Goal: Book appointment/travel/reservation

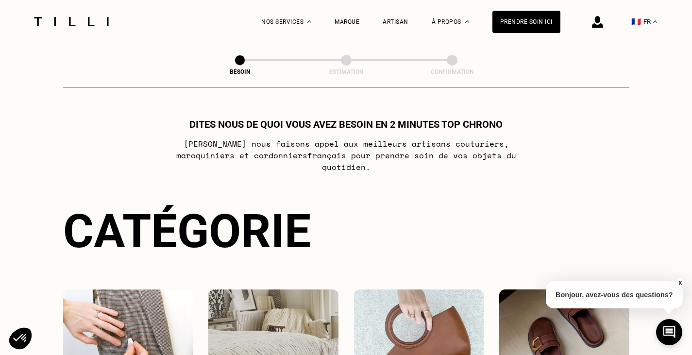
scroll to position [87, 0]
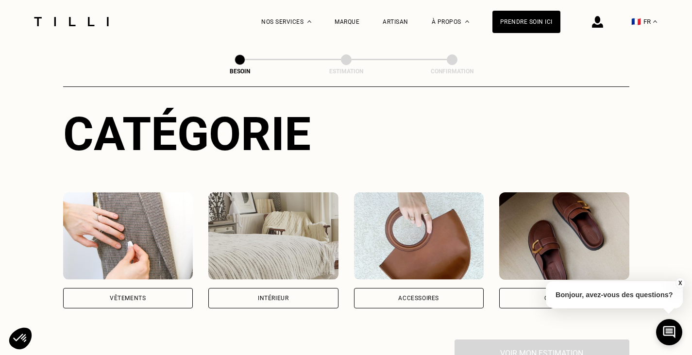
click at [129, 227] on img at bounding box center [128, 235] width 130 height 87
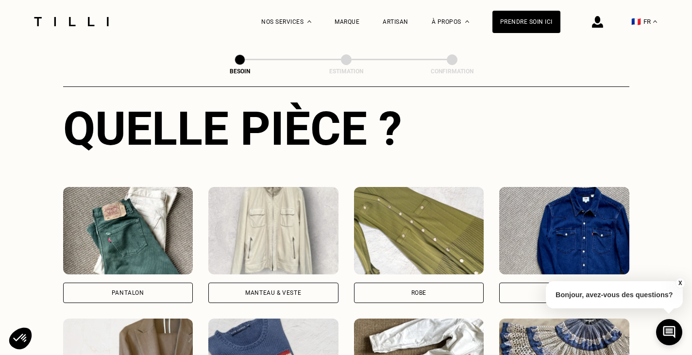
click at [143, 290] on div "Pantalon" at bounding box center [128, 293] width 33 height 6
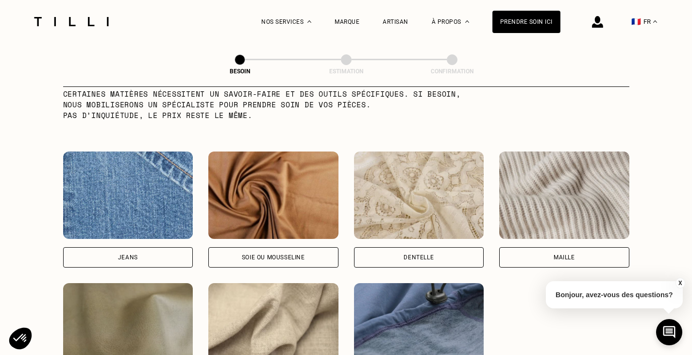
scroll to position [1041, 0]
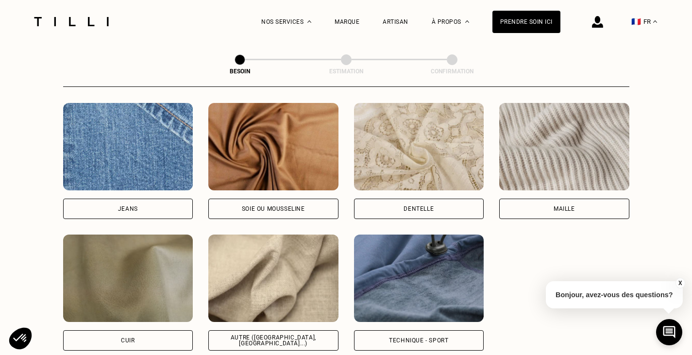
click at [678, 280] on button "X" at bounding box center [680, 283] width 10 height 11
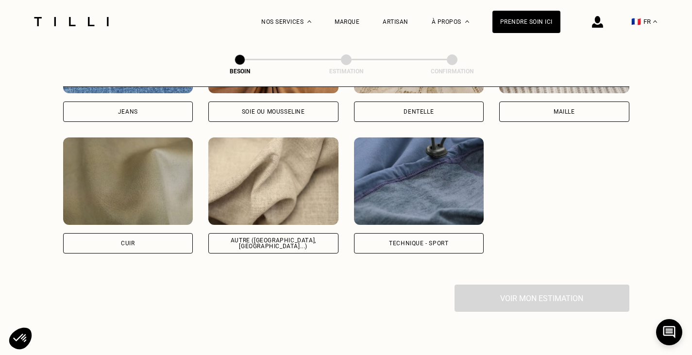
scroll to position [1089, 0]
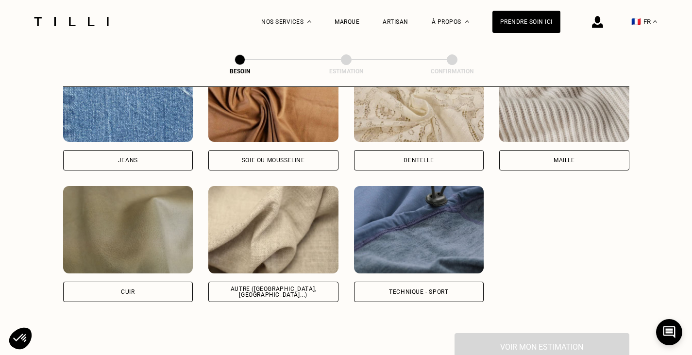
click at [141, 151] on div "Jeans" at bounding box center [128, 160] width 130 height 20
select select "FR"
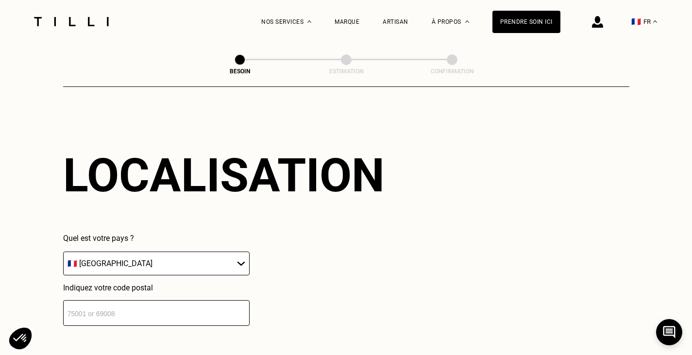
scroll to position [1307, 0]
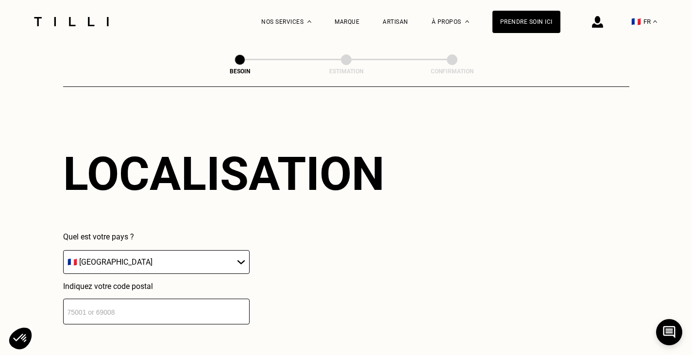
click at [171, 301] on input "number" at bounding box center [156, 312] width 187 height 26
type input "34470"
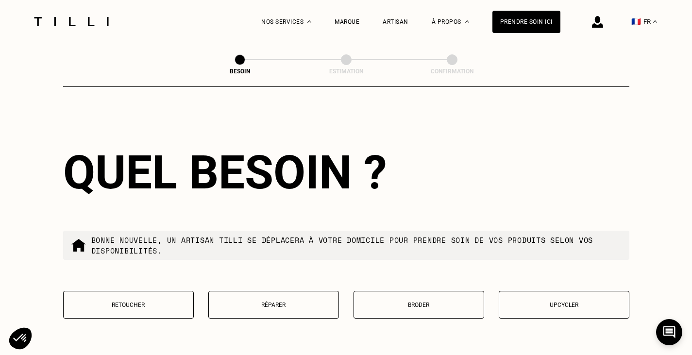
scroll to position [1597, 0]
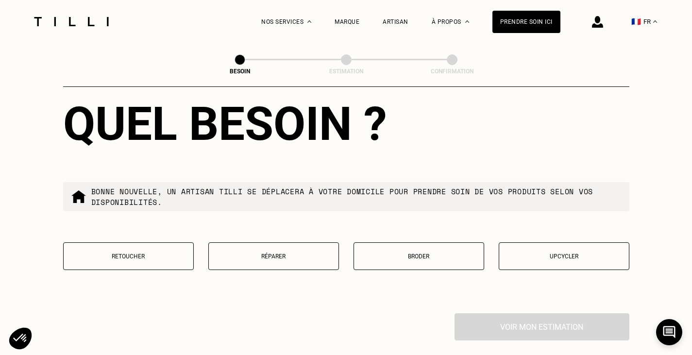
click at [177, 253] on p "Retoucher" at bounding box center [129, 256] width 120 height 7
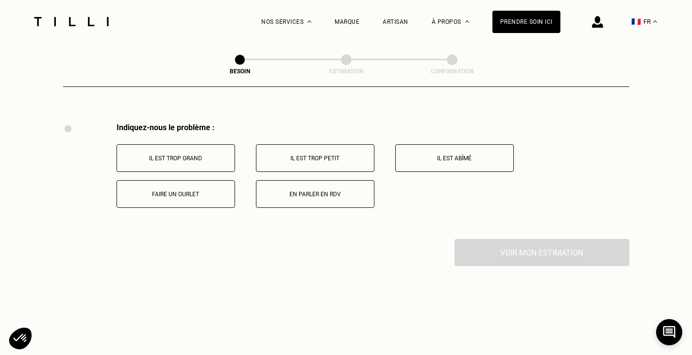
scroll to position [1798, 0]
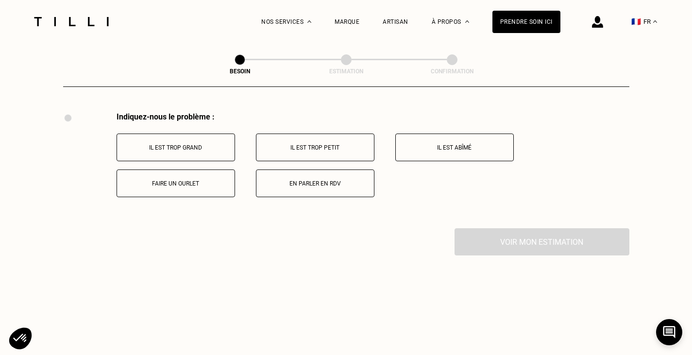
click at [200, 144] on p "Il est trop grand" at bounding box center [176, 147] width 108 height 7
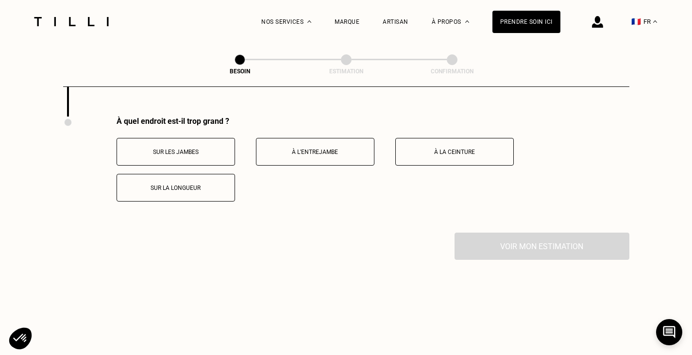
scroll to position [1914, 0]
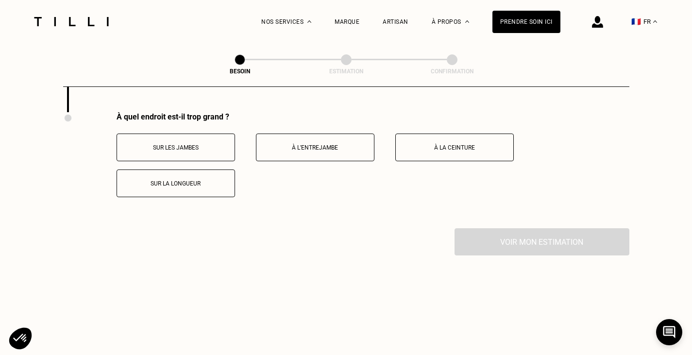
click at [210, 144] on p "Sur les jambes" at bounding box center [176, 147] width 108 height 7
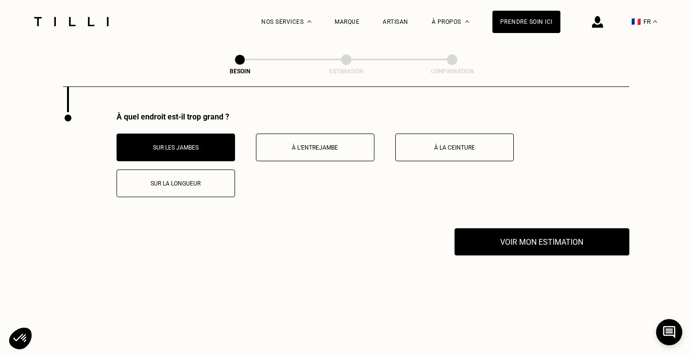
click at [199, 181] on p "Sur la longueur" at bounding box center [176, 183] width 108 height 7
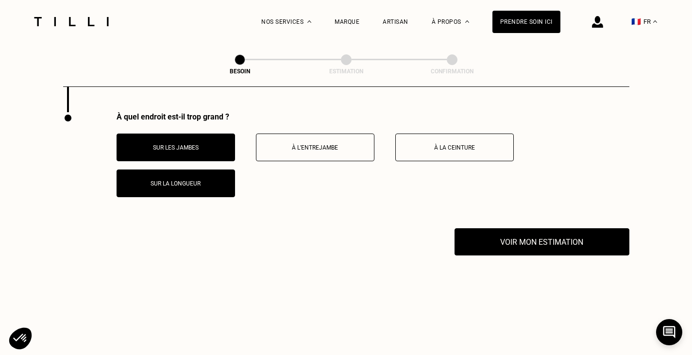
click at [199, 145] on p "Sur les jambes" at bounding box center [176, 147] width 108 height 7
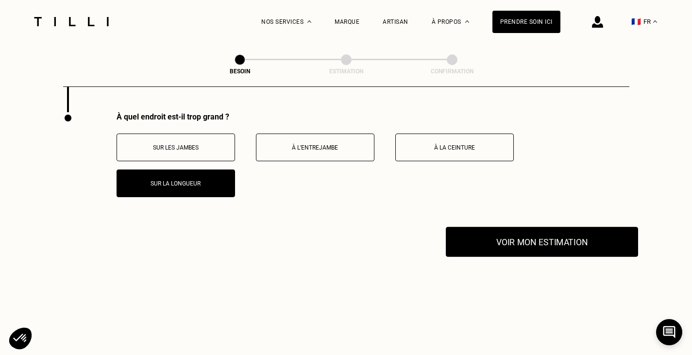
click at [523, 238] on button "Voir mon estimation" at bounding box center [542, 242] width 192 height 30
